Goal: Transaction & Acquisition: Purchase product/service

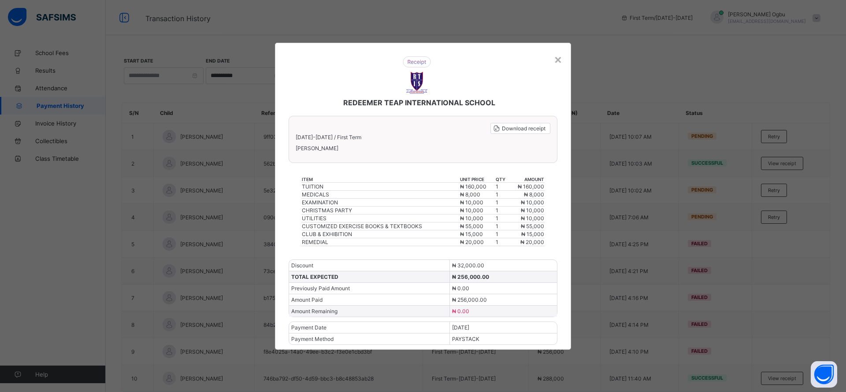
click at [559, 56] on div "×" at bounding box center [558, 59] width 8 height 15
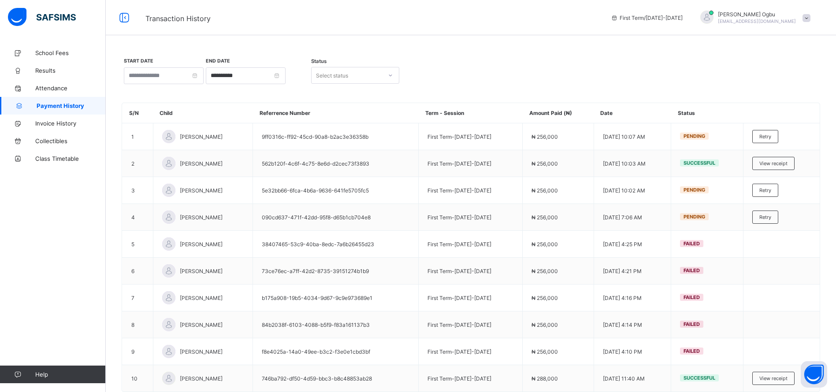
click at [813, 22] on div "[PERSON_NAME] [EMAIL_ADDRESS][DOMAIN_NAME]" at bounding box center [753, 18] width 123 height 15
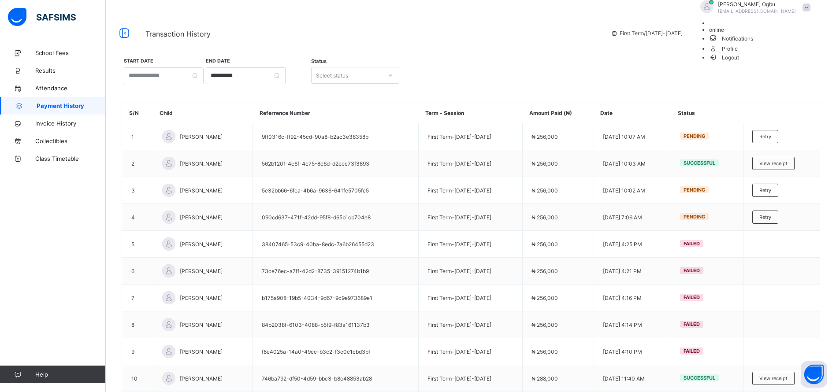
click at [740, 62] on span "Logout" at bounding box center [724, 57] width 30 height 9
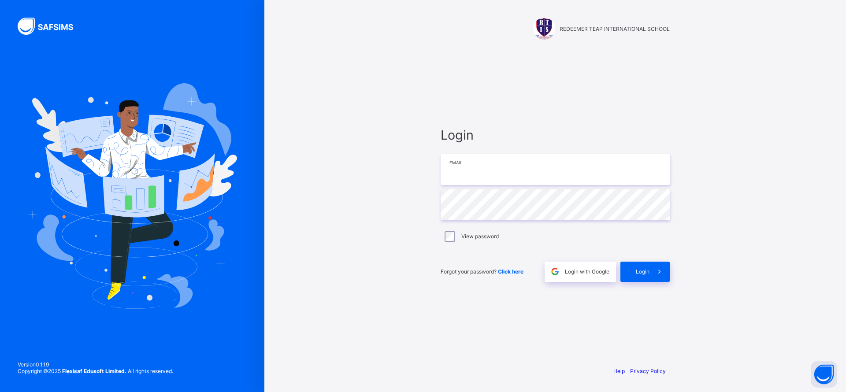
click at [569, 174] on input "email" at bounding box center [555, 169] width 229 height 31
paste input "**********"
drag, startPoint x: 535, startPoint y: 170, endPoint x: 391, endPoint y: 179, distance: 144.0
click at [391, 179] on div "**********" at bounding box center [556, 196] width 582 height 392
paste input "*"
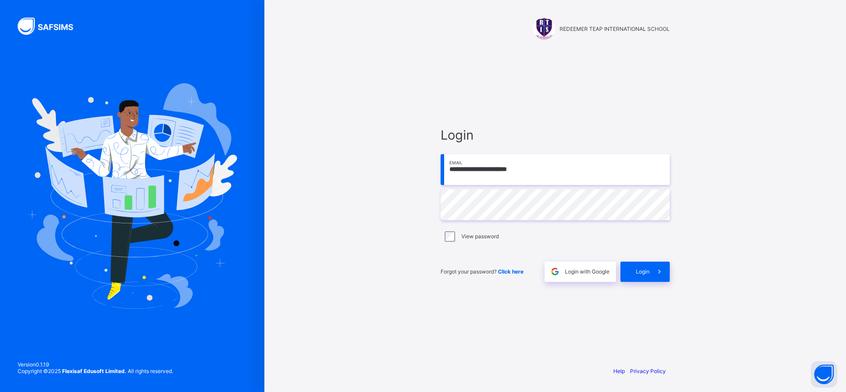
click at [463, 170] on input "**********" at bounding box center [555, 169] width 229 height 31
type input "**********"
click at [646, 272] on span "Login" at bounding box center [643, 271] width 14 height 7
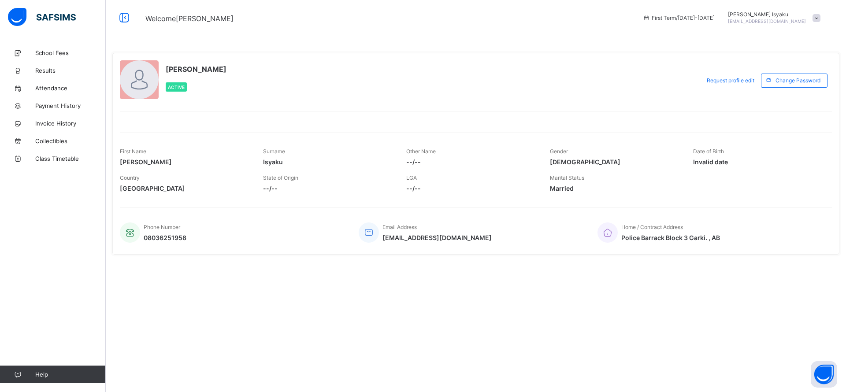
click at [70, 57] on link "School Fees" at bounding box center [53, 53] width 106 height 18
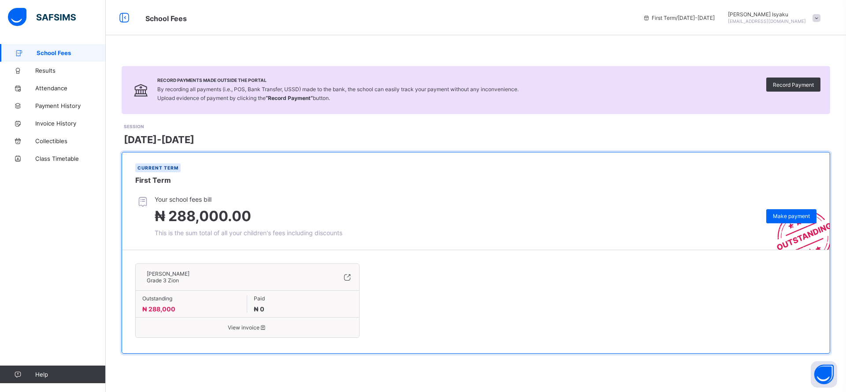
click at [780, 213] on span "Make payment" at bounding box center [791, 216] width 37 height 7
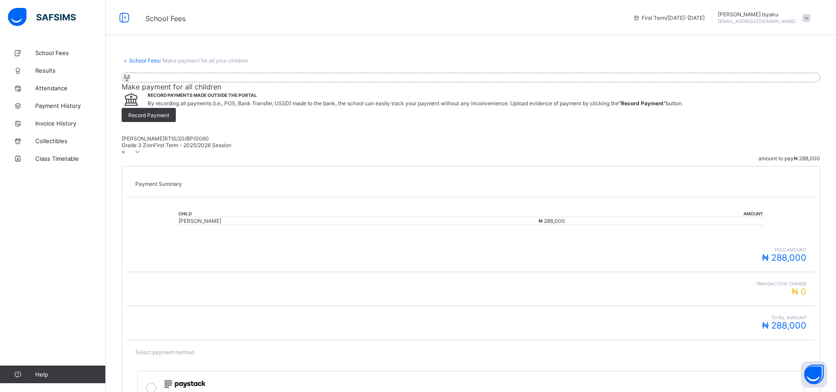
click at [763, 340] on div "Select payment method Online Payment Make Payment" at bounding box center [471, 393] width 689 height 107
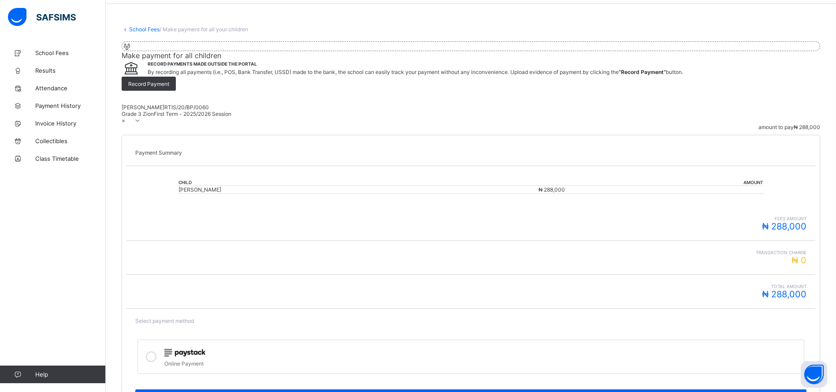
scroll to position [101, 0]
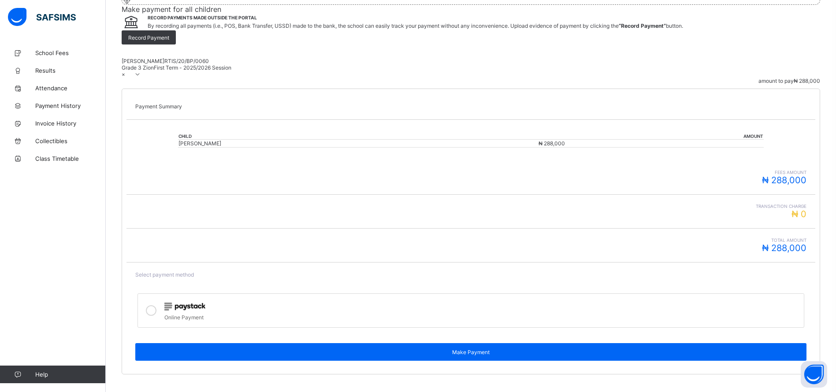
click at [157, 306] on icon at bounding box center [151, 311] width 11 height 11
click at [718, 343] on div "Make Payment" at bounding box center [470, 352] width 671 height 18
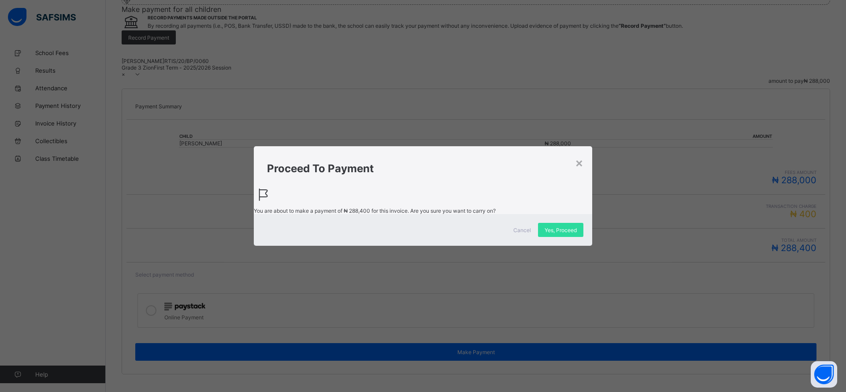
click at [570, 234] on span "Yes, Proceed" at bounding box center [561, 230] width 32 height 7
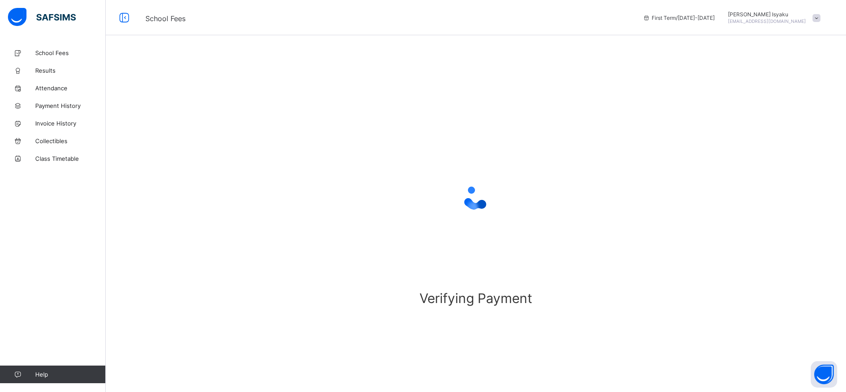
click at [265, 285] on div "Verifying Payment" at bounding box center [476, 210] width 741 height 332
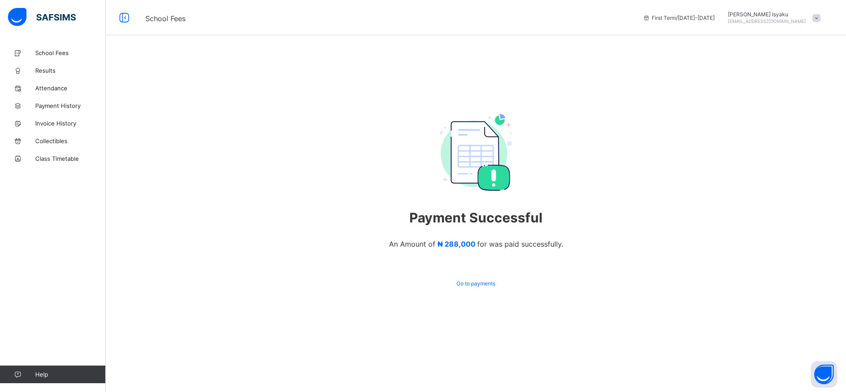
click at [55, 106] on span "Payment History" at bounding box center [70, 105] width 71 height 7
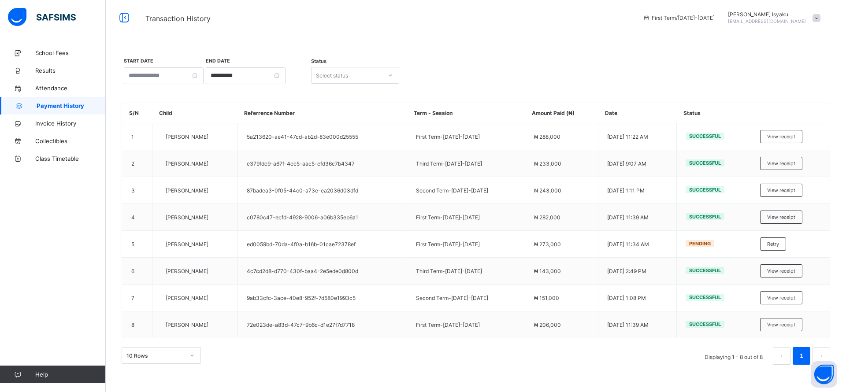
click at [786, 140] on div "View receipt" at bounding box center [781, 136] width 42 height 13
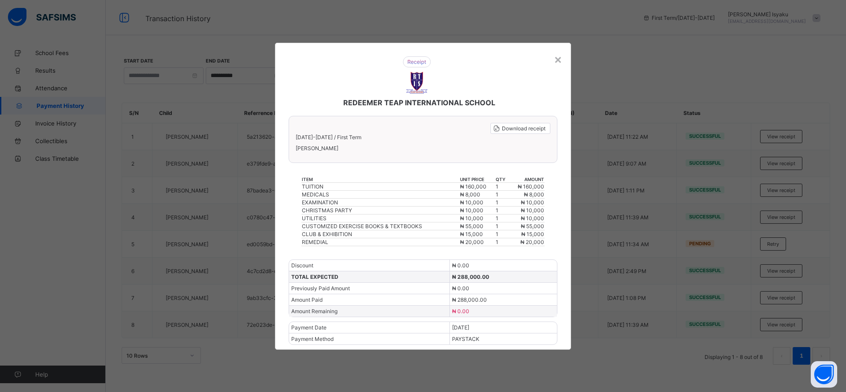
click at [602, 120] on div "× REDEEMER TEAP INTERNATIONAL SCHOOL Download receipt 2025-2026 / First Term An…" at bounding box center [423, 196] width 846 height 392
click at [514, 131] on span "Download receipt" at bounding box center [524, 128] width 44 height 7
click at [556, 60] on div "×" at bounding box center [558, 59] width 8 height 15
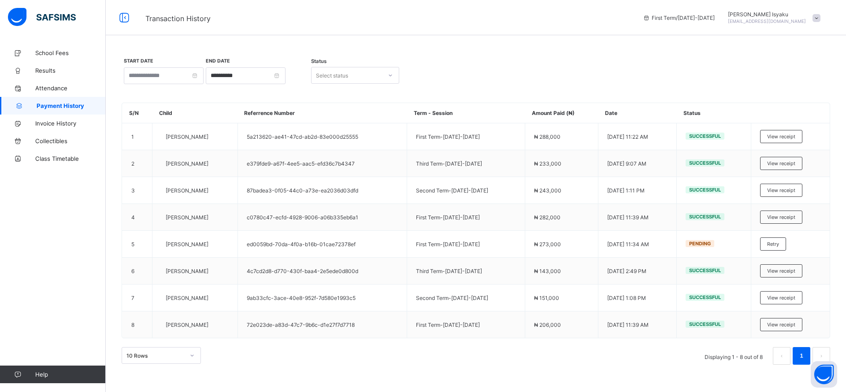
click at [54, 69] on span "Results" at bounding box center [70, 70] width 71 height 7
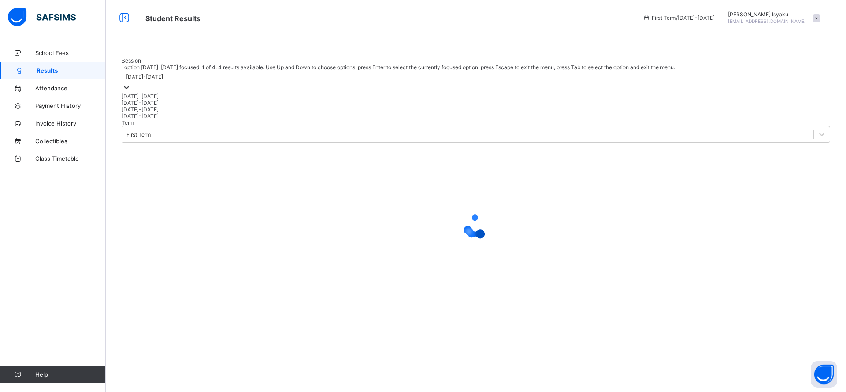
click at [131, 93] on div at bounding box center [126, 88] width 9 height 10
click at [163, 106] on div "[DATE]-[DATE]" at bounding box center [476, 103] width 709 height 7
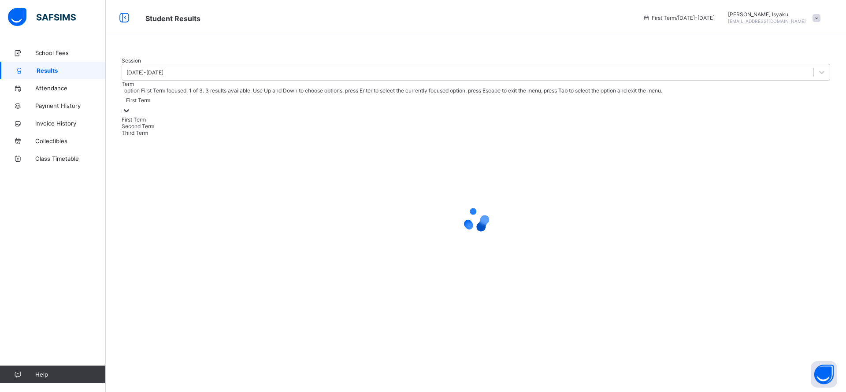
click at [250, 116] on div "First Term" at bounding box center [476, 105] width 709 height 22
click at [244, 136] on div "Third Term" at bounding box center [476, 133] width 709 height 7
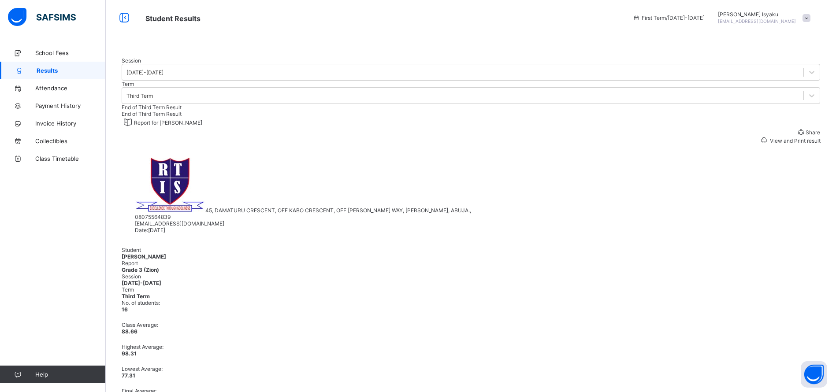
click at [760, 145] on div "View and Print result" at bounding box center [790, 140] width 61 height 8
click at [811, 16] on span at bounding box center [807, 18] width 8 height 8
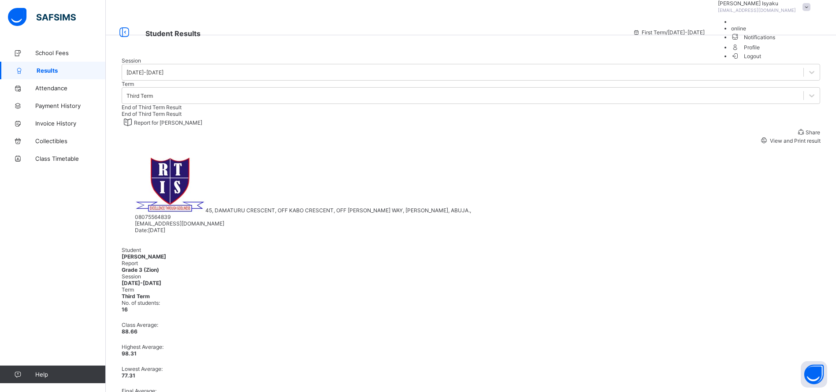
click at [762, 61] on span "Logout" at bounding box center [746, 56] width 30 height 9
